Goal: Check status: Check status

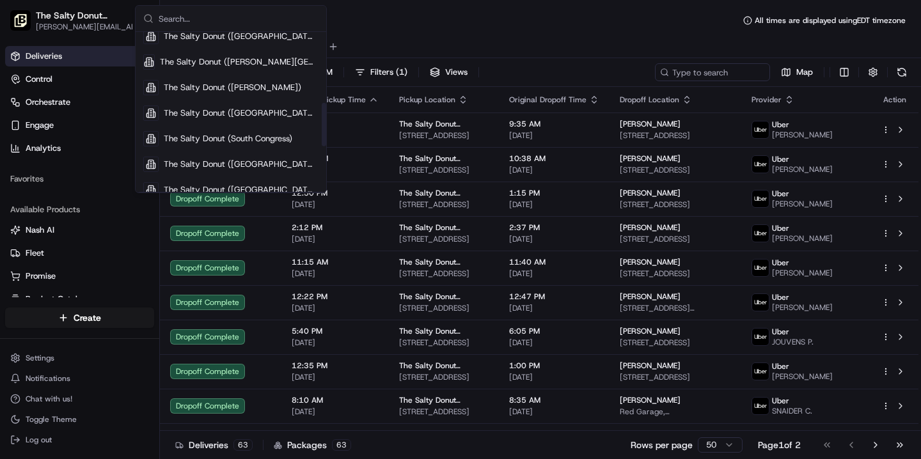
scroll to position [261, 0]
click at [212, 163] on span "The Salty Donut ([GEOGRAPHIC_DATA])" at bounding box center [241, 164] width 155 height 12
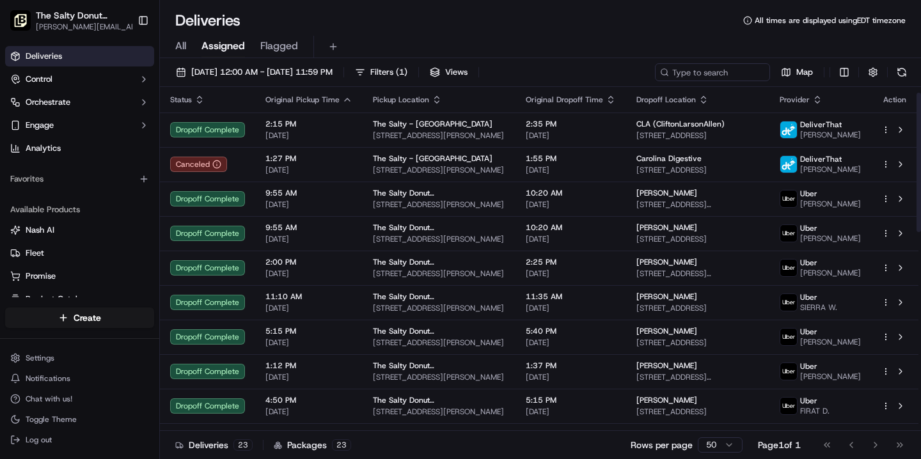
scroll to position [504, 0]
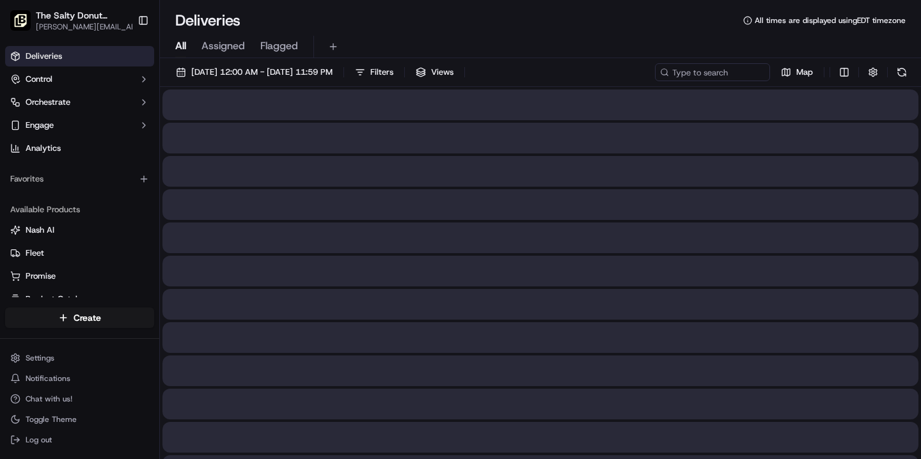
click at [179, 46] on span "All" at bounding box center [180, 45] width 11 height 15
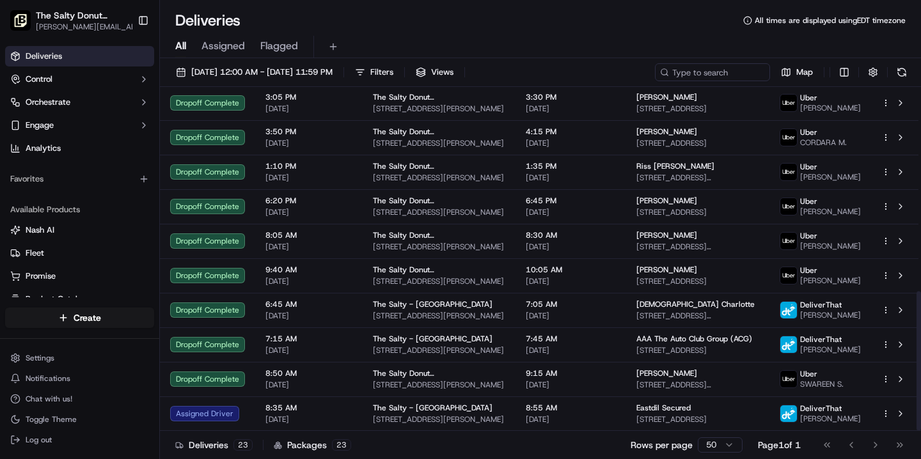
scroll to position [504, 0]
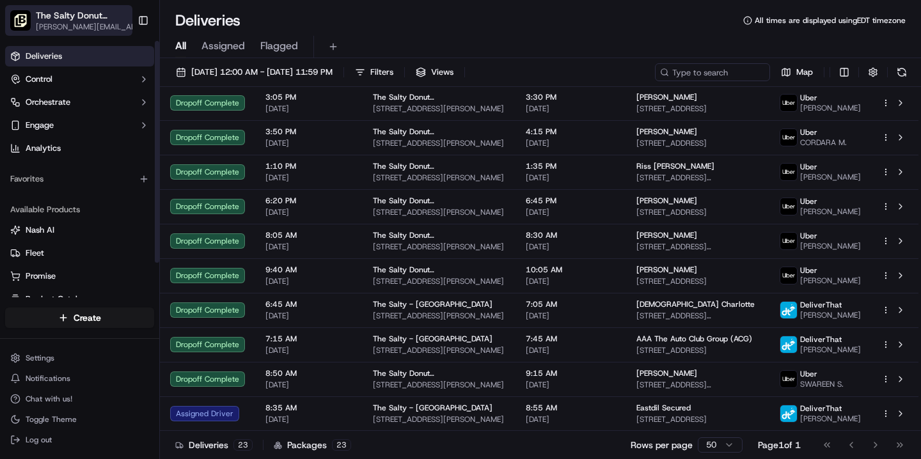
click at [95, 14] on span "The Salty Donut ([GEOGRAPHIC_DATA])" at bounding box center [83, 15] width 95 height 13
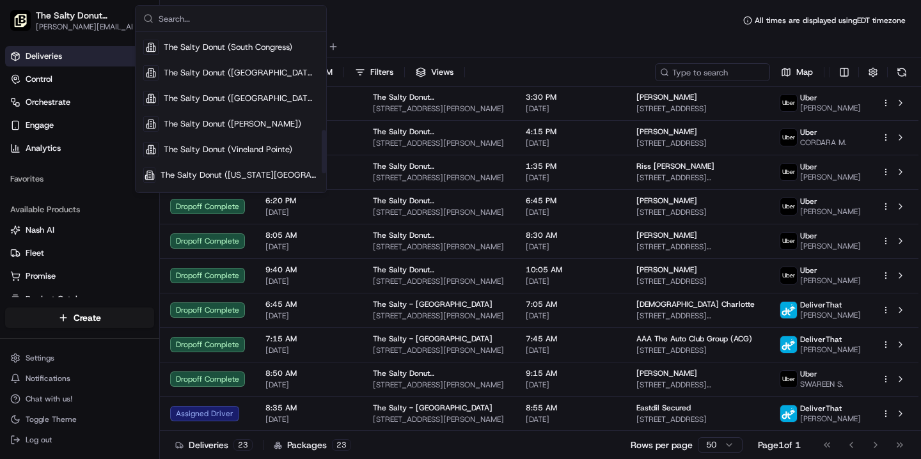
scroll to position [362, 0]
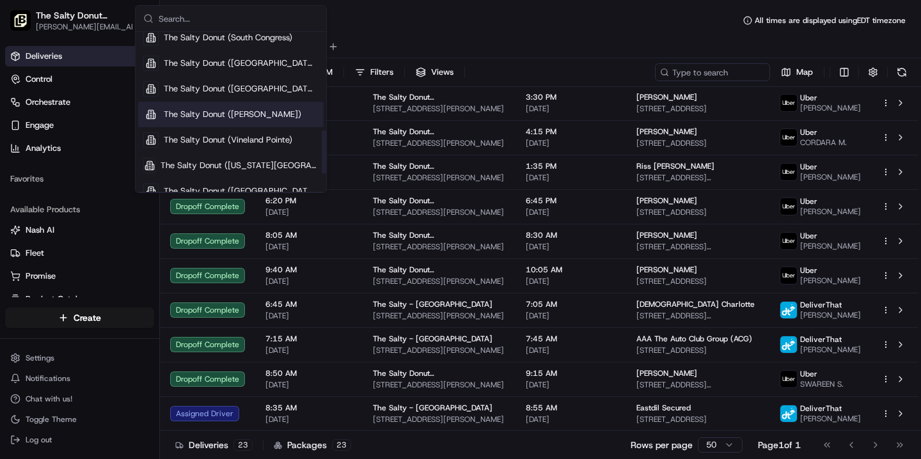
click at [202, 117] on span "The Salty Donut ([PERSON_NAME])" at bounding box center [233, 115] width 138 height 12
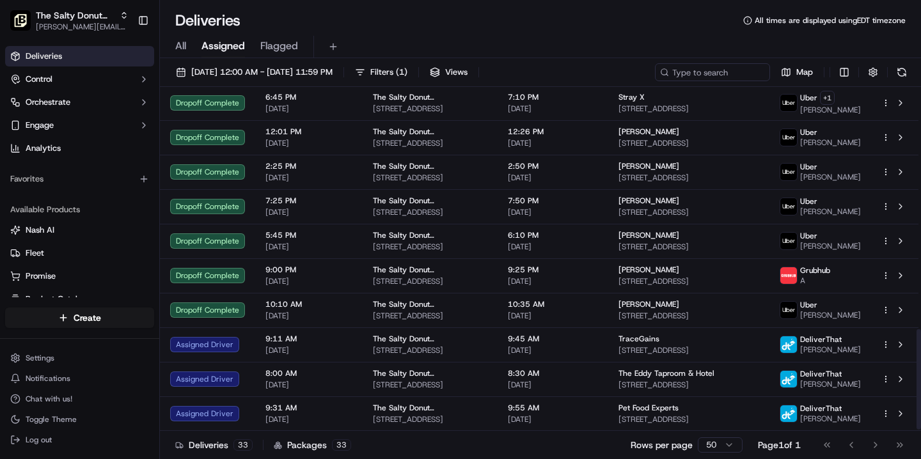
scroll to position [836, 0]
